Goal: Transaction & Acquisition: Purchase product/service

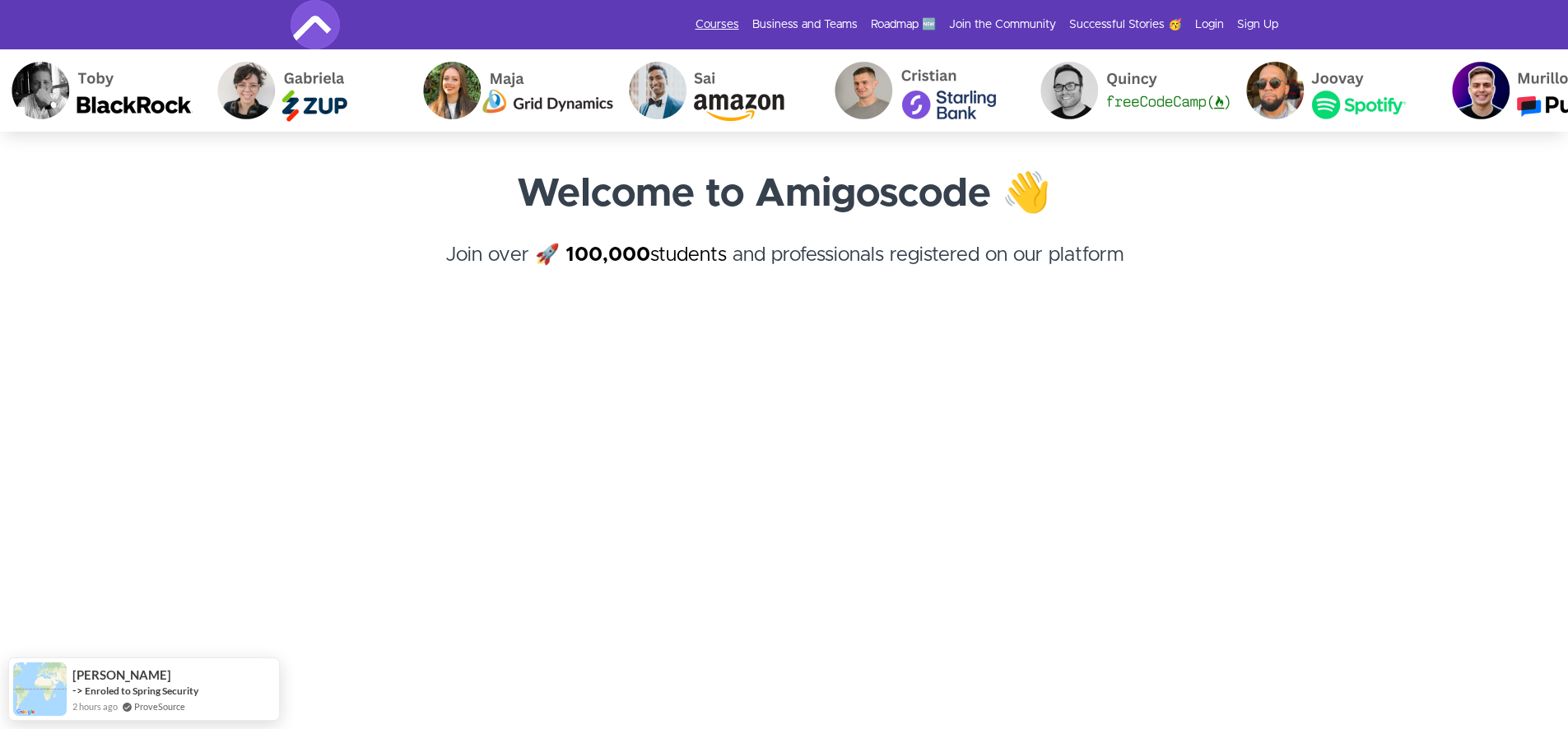
click at [728, 24] on link "Courses" at bounding box center [717, 24] width 44 height 16
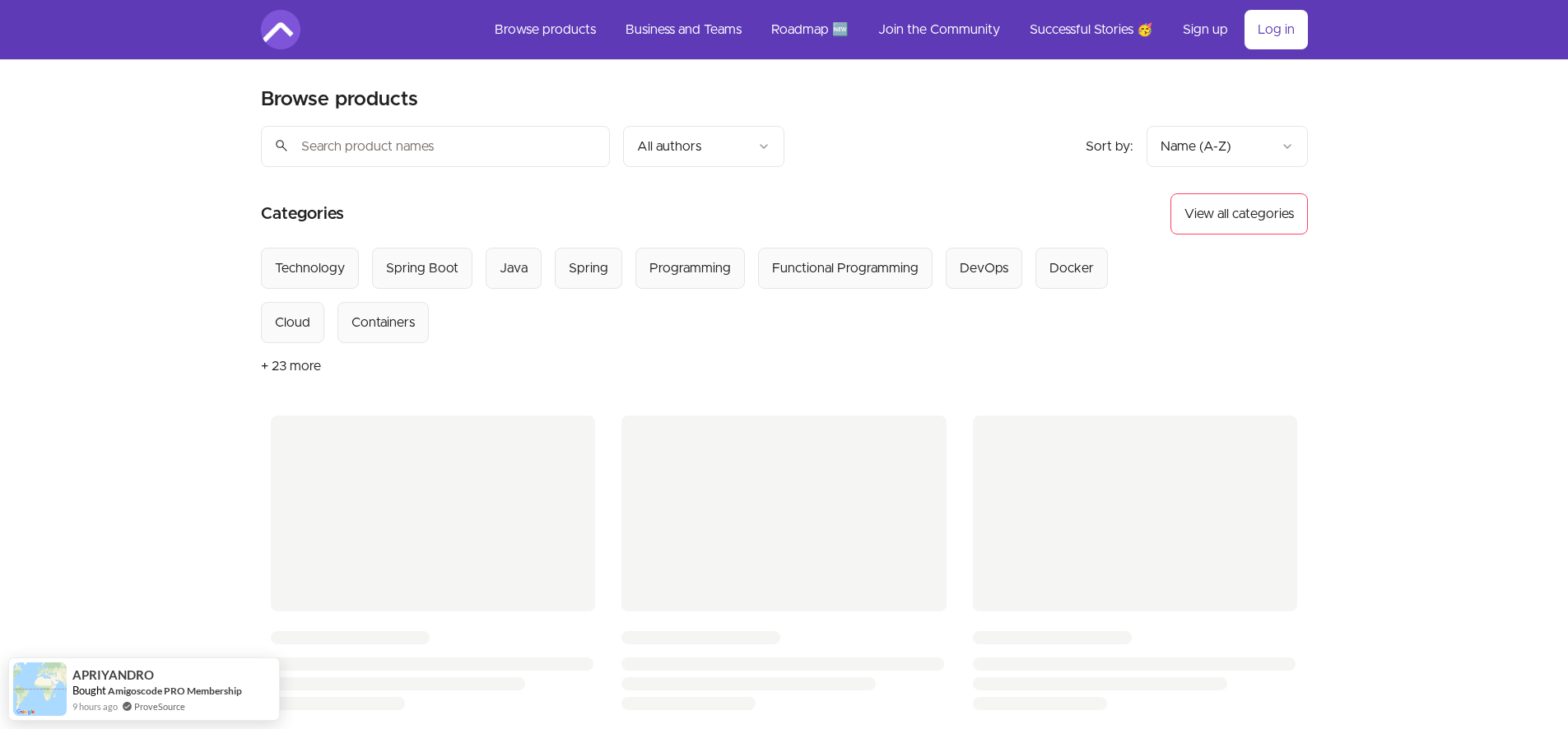
click at [297, 366] on button "+ 23 more" at bounding box center [290, 365] width 60 height 46
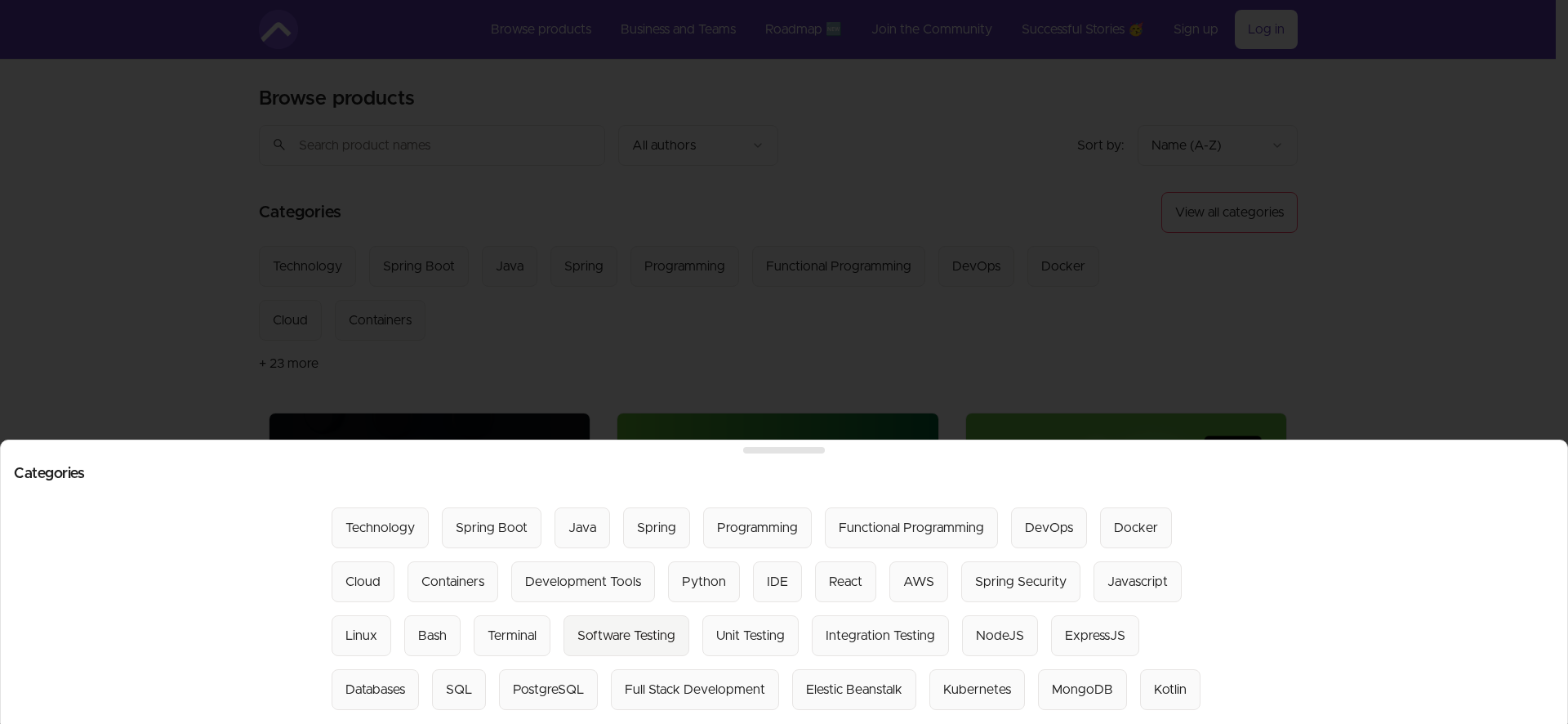
click at [642, 625] on div "Software Testing" at bounding box center [626, 635] width 98 height 20
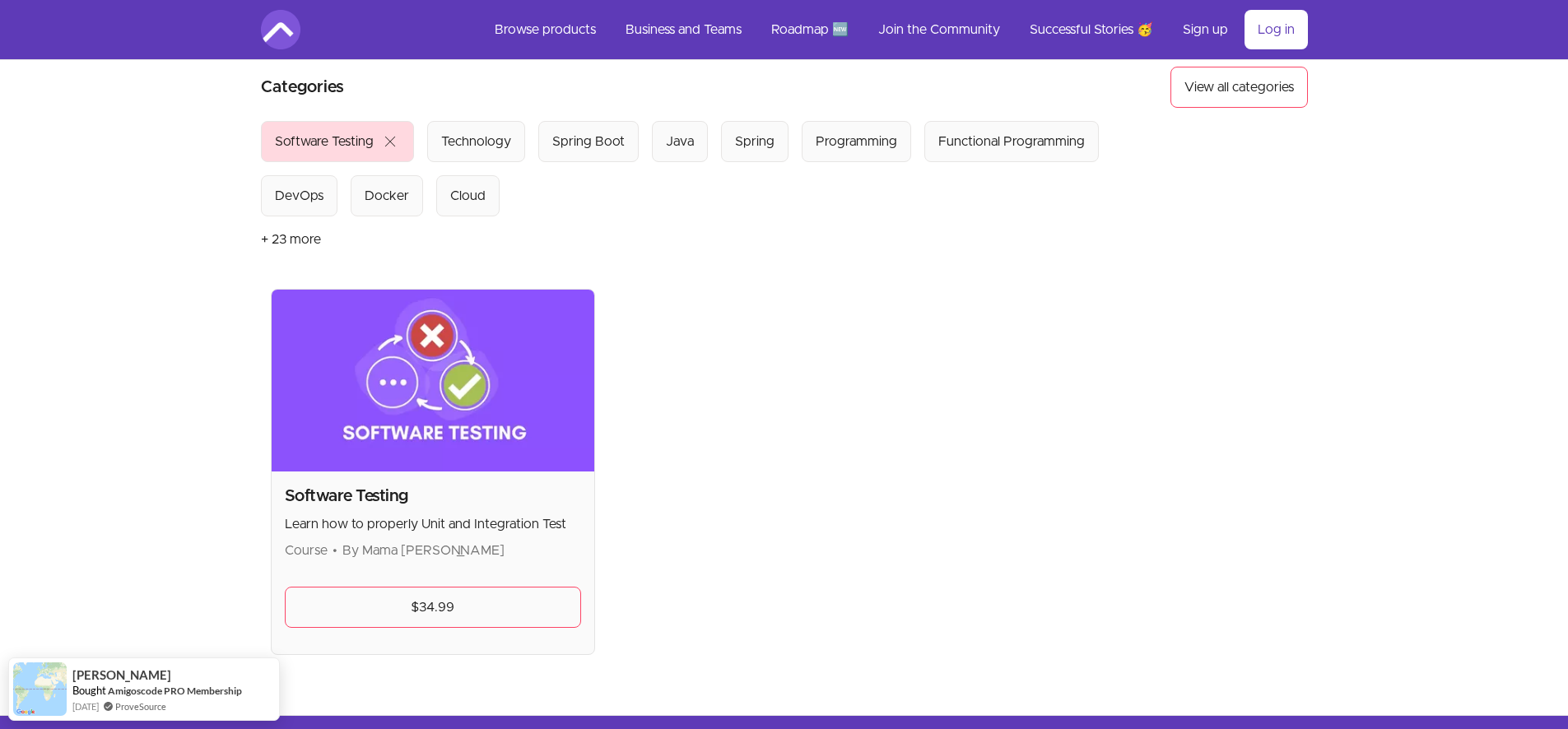
scroll to position [193, 0]
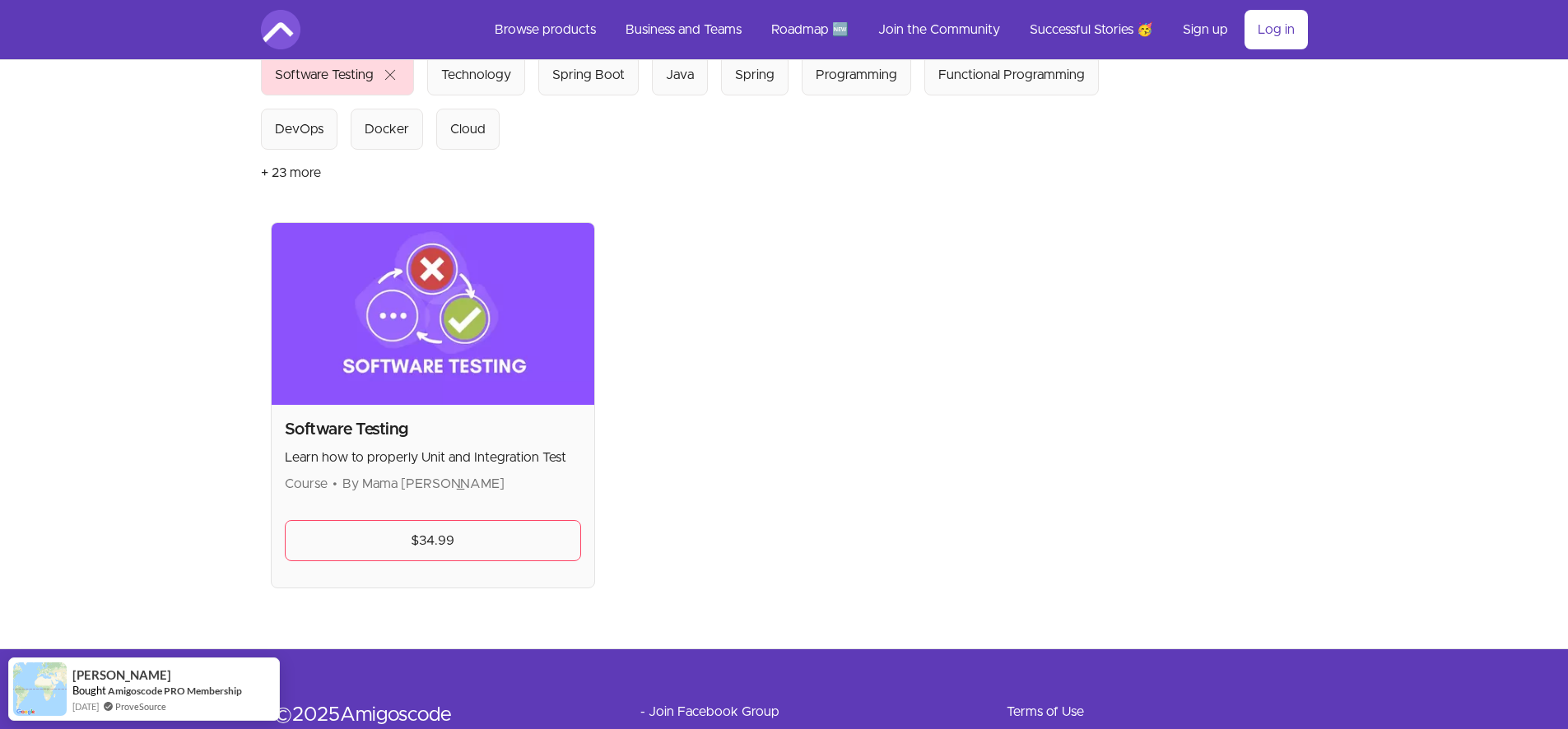
click at [512, 372] on img at bounding box center [432, 313] width 323 height 182
click at [481, 537] on link "$34.99" at bounding box center [433, 540] width 297 height 41
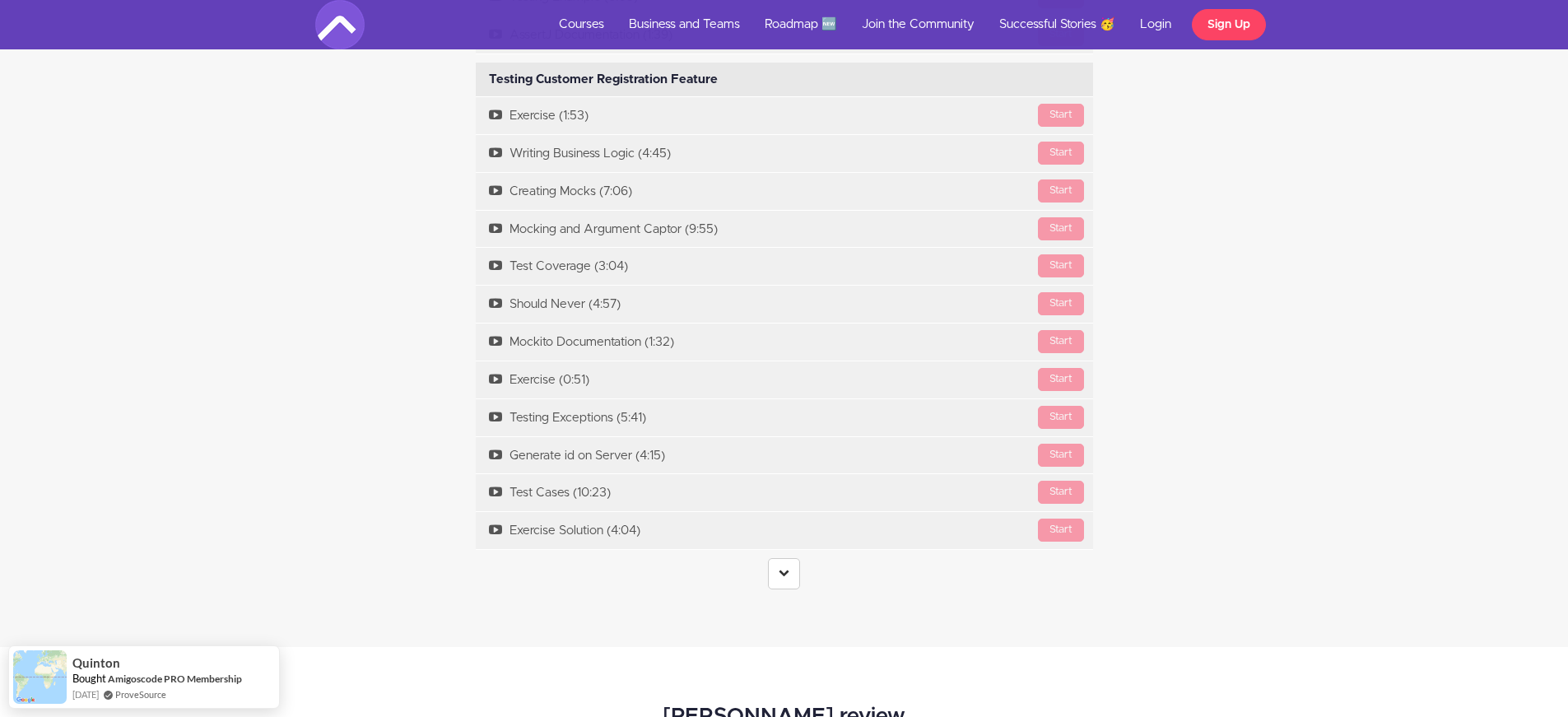
scroll to position [4199, 0]
click at [791, 565] on link at bounding box center [784, 572] width 32 height 31
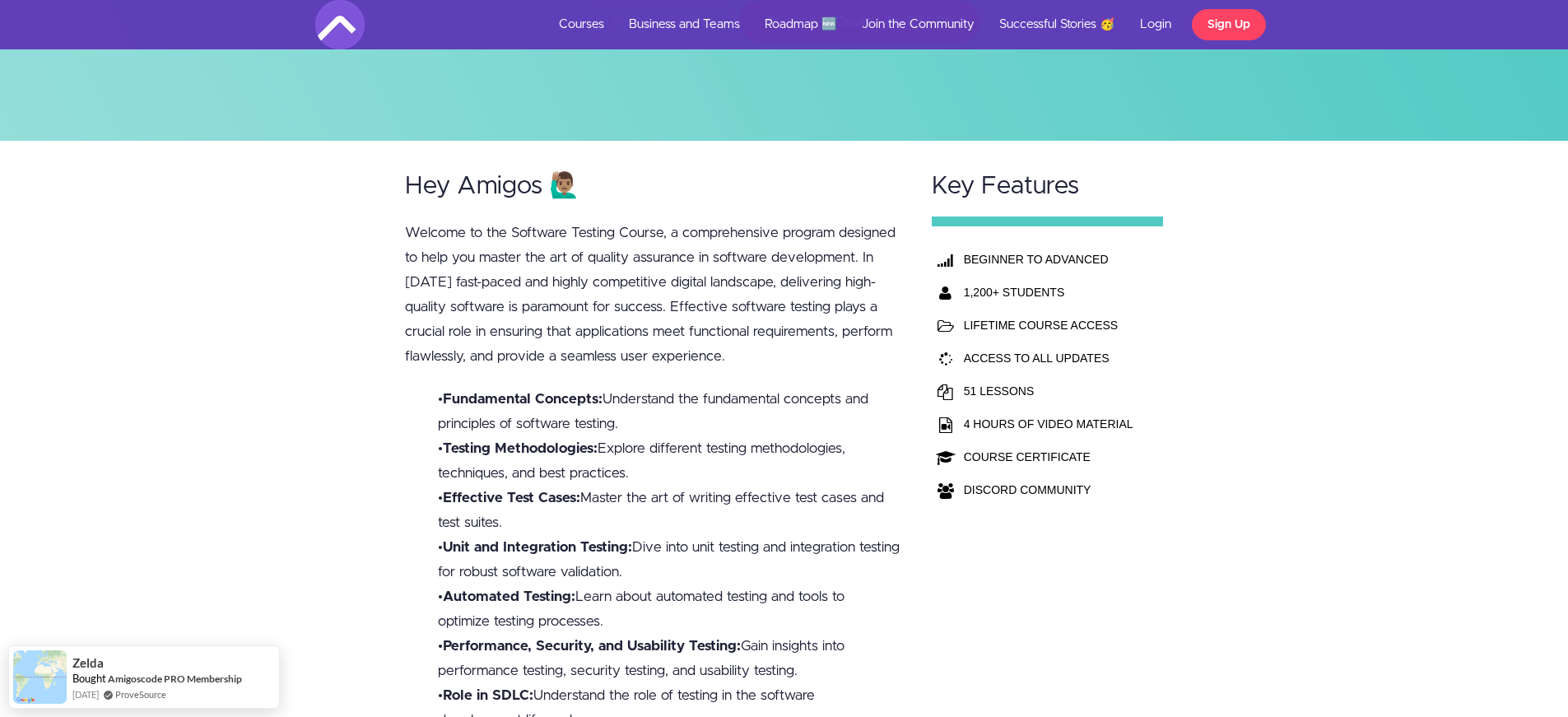
scroll to position [0, 0]
